Goal: Find contact information: Find contact information

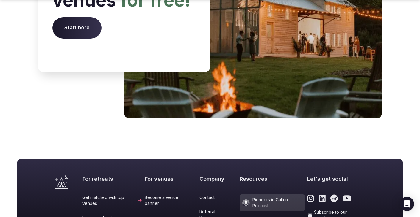
scroll to position [2519, 0]
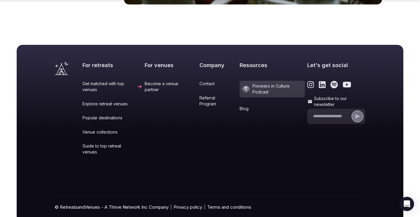
click at [205, 81] on link "Contact" at bounding box center [218, 84] width 38 height 6
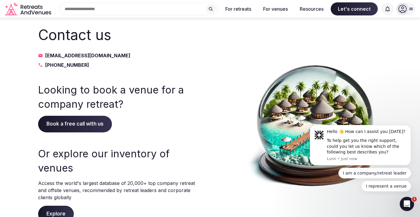
click at [24, 10] on icon "Retreats and Venues company logo" at bounding box center [29, 8] width 48 height 13
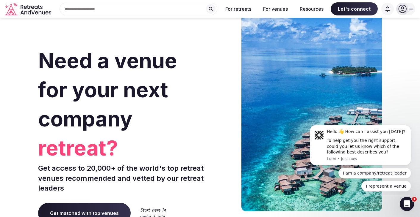
click at [24, 10] on icon "Retreats and Venues company logo" at bounding box center [29, 8] width 48 height 13
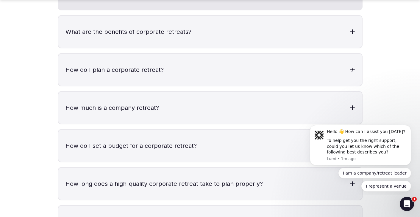
scroll to position [1888, 0]
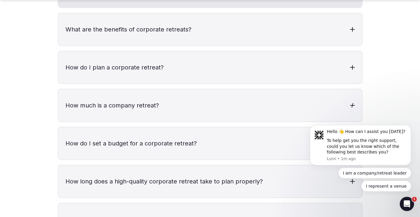
click at [352, 103] on div at bounding box center [352, 105] width 2 height 5
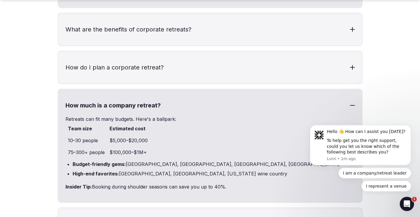
click at [352, 103] on div at bounding box center [352, 105] width 5 height 5
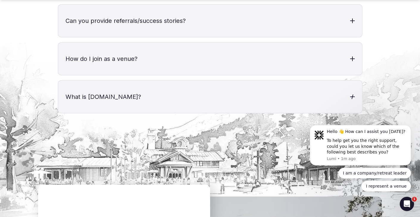
scroll to position [2126, 0]
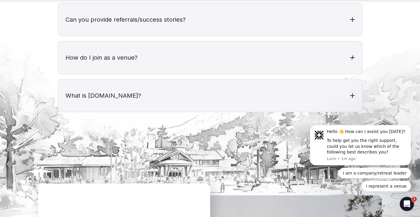
click at [350, 55] on div at bounding box center [352, 57] width 5 height 5
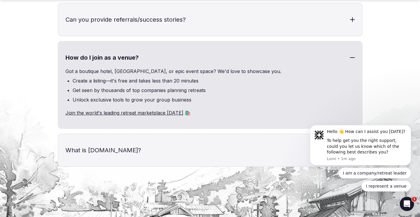
click at [350, 55] on div at bounding box center [352, 57] width 5 height 5
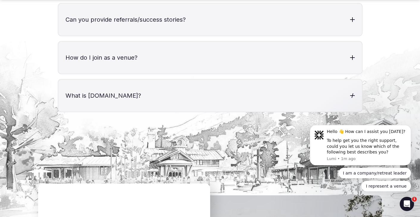
click at [351, 93] on div at bounding box center [352, 95] width 5 height 5
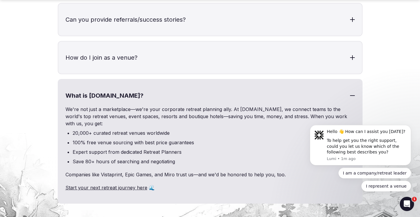
click at [350, 93] on div at bounding box center [352, 95] width 5 height 5
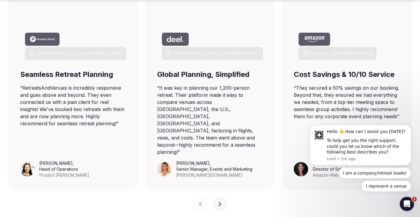
scroll to position [434, 0]
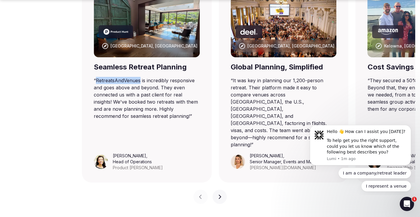
drag, startPoint x: 23, startPoint y: 81, endPoint x: 139, endPoint y: 83, distance: 116.6
click at [139, 83] on blockquote "“ RetreatsAndVenues is incredibly responsive and goes above and beyond. They ev…" at bounding box center [147, 98] width 106 height 43
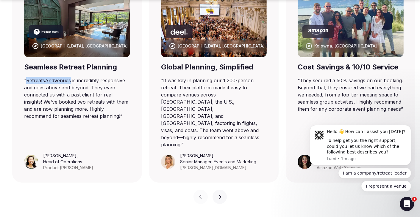
copy blockquote "RetreatsAndVenues"
